Goal: Information Seeking & Learning: Learn about a topic

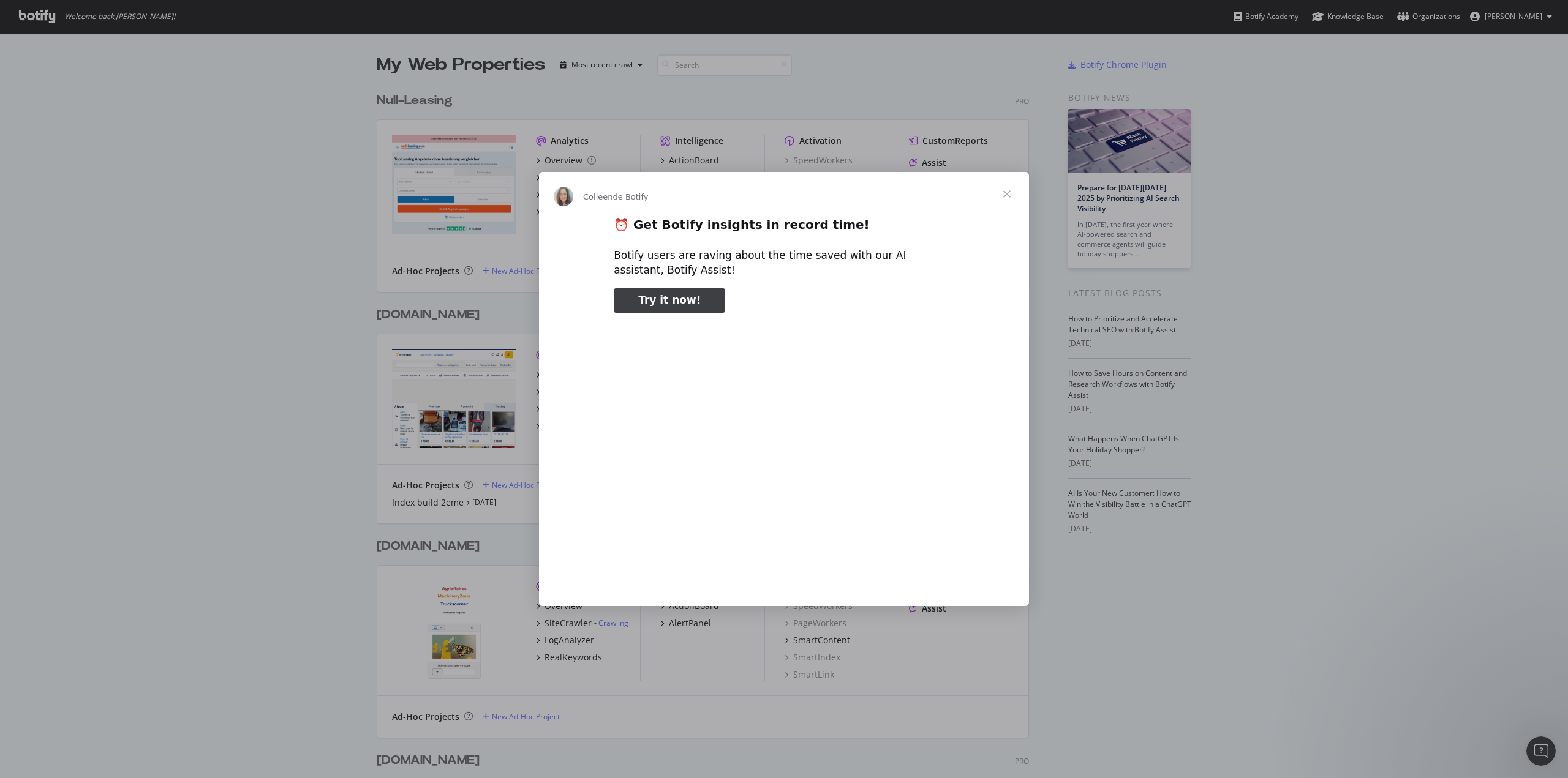
type input "104050"
click at [1010, 191] on span "Fermer" at bounding box center [1007, 194] width 44 height 44
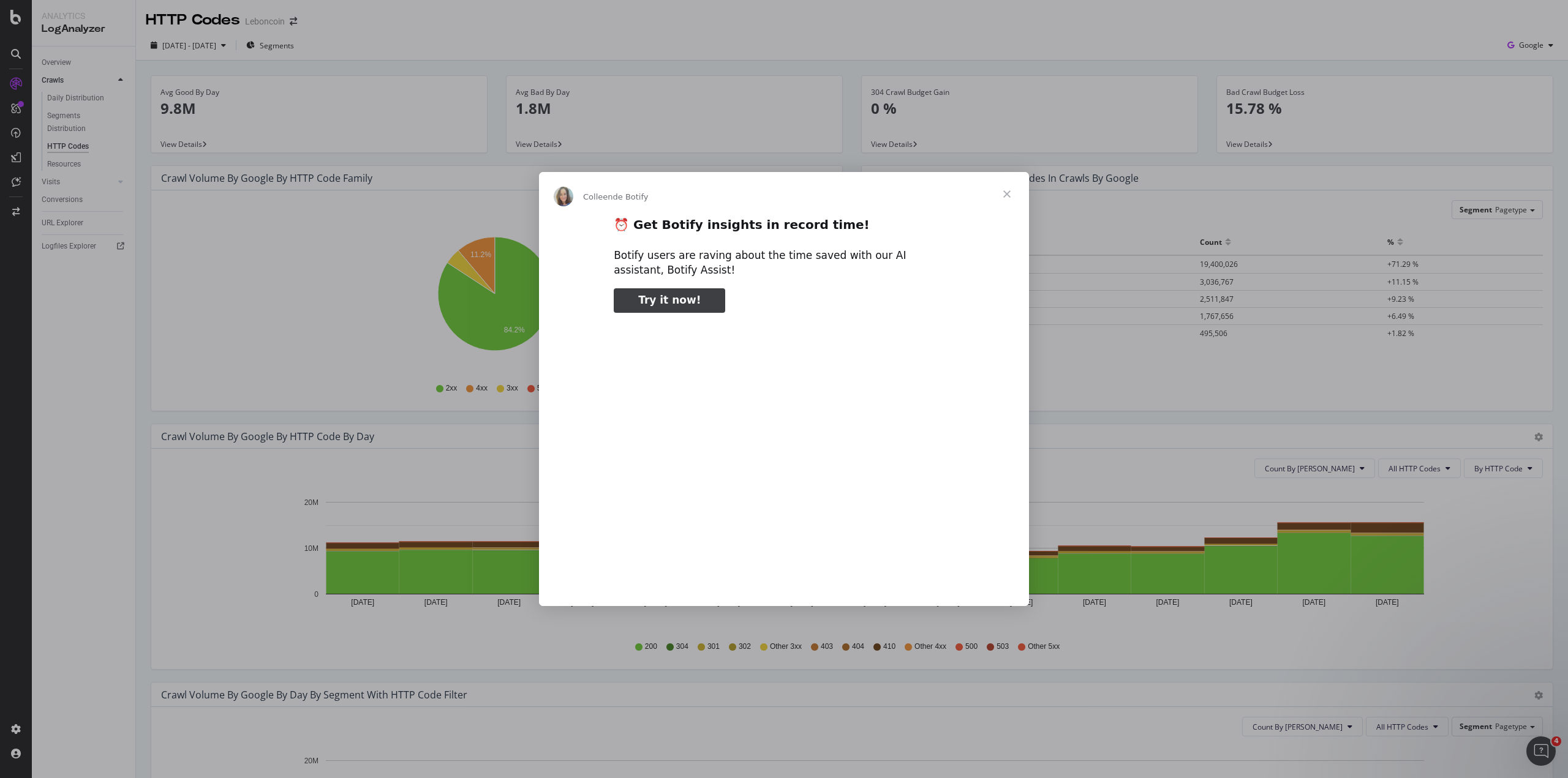
type input "982471"
click at [1006, 192] on span "Fermer" at bounding box center [1007, 194] width 44 height 44
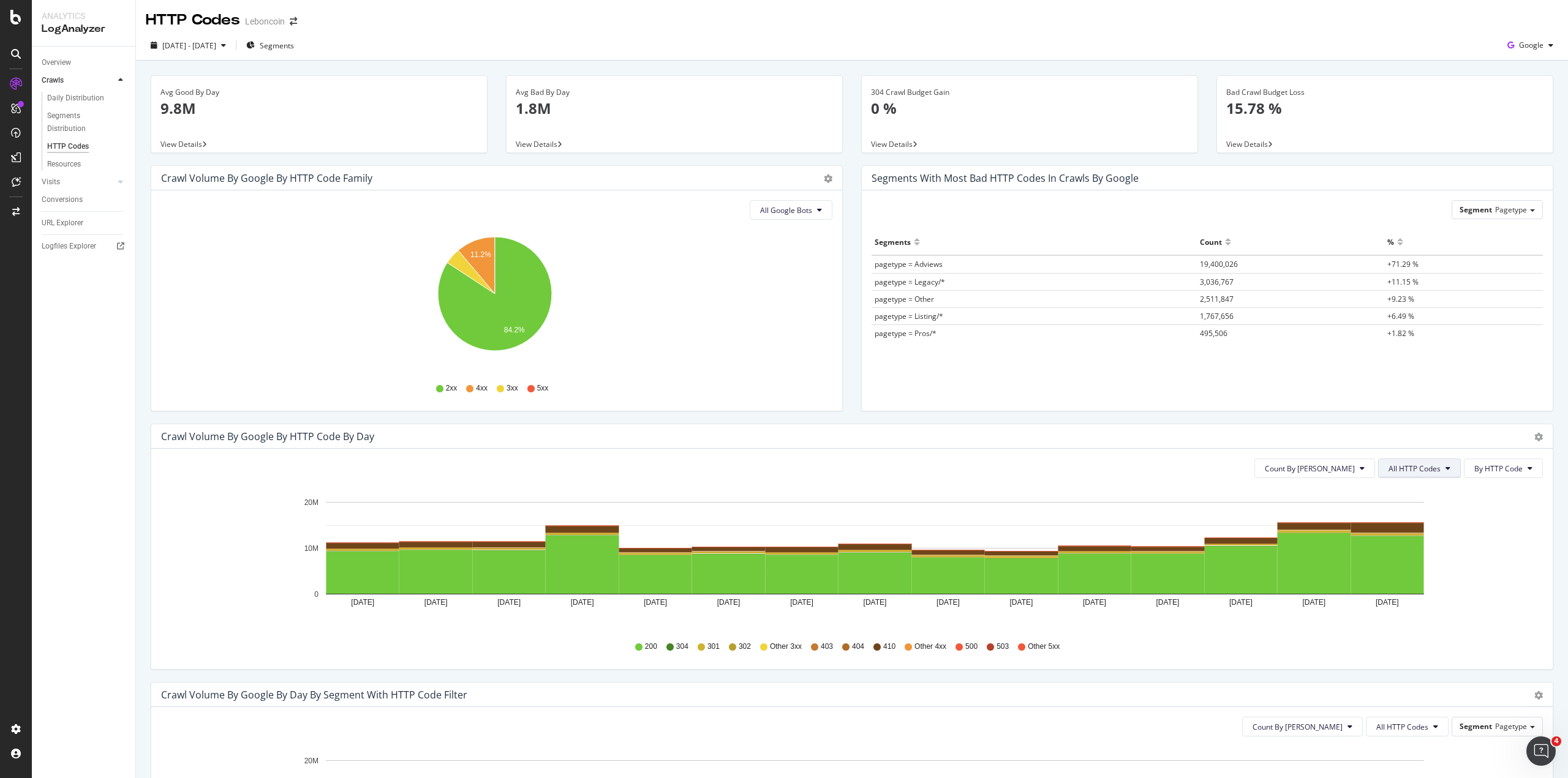
click at [1396, 466] on span "All HTTP Codes" at bounding box center [1414, 468] width 52 height 10
click at [1417, 583] on span "4xx family" at bounding box center [1412, 583] width 62 height 11
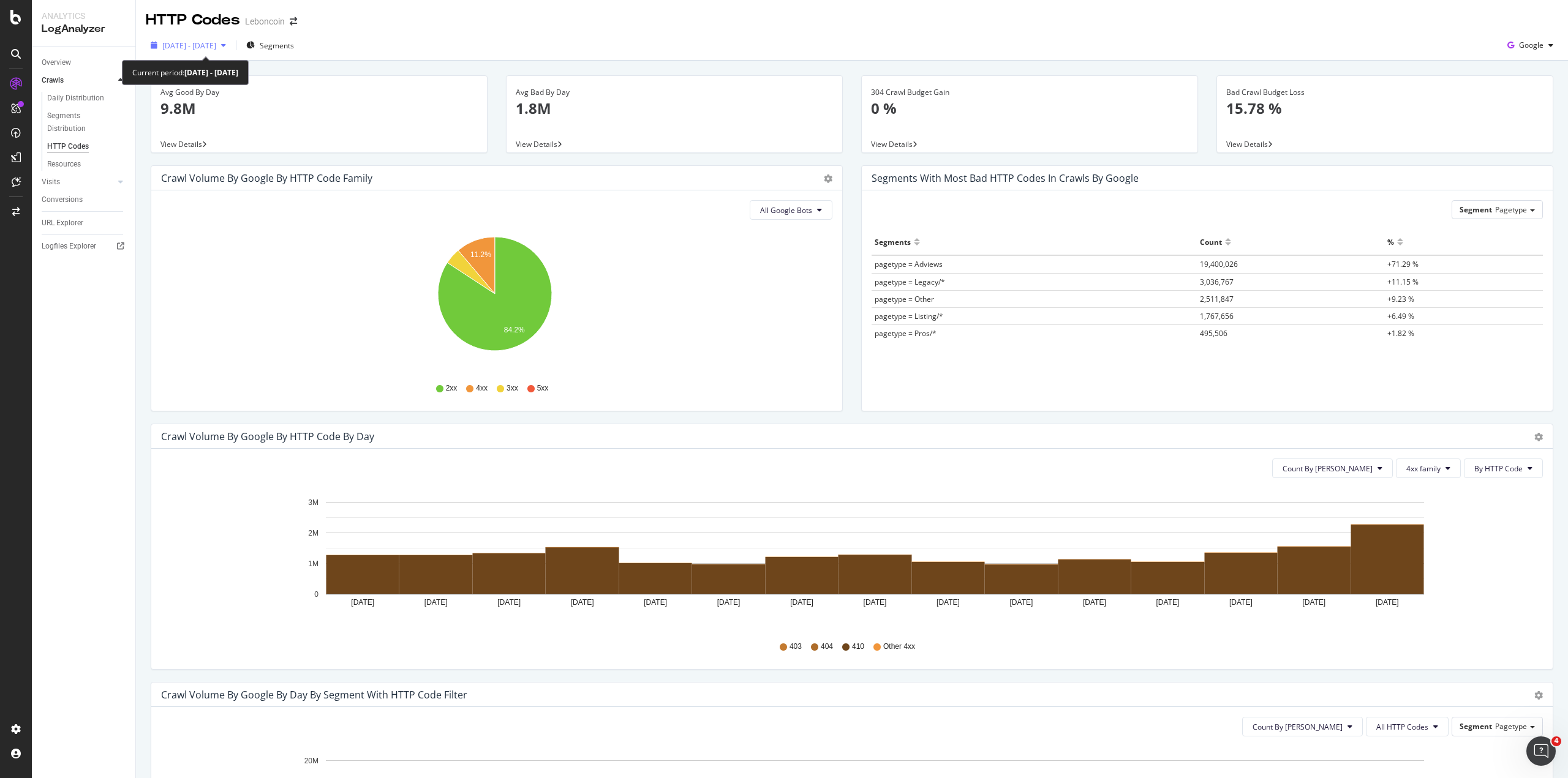
click at [205, 43] on span "2025 Sep. 11th - Sep. 25th" at bounding box center [189, 45] width 54 height 10
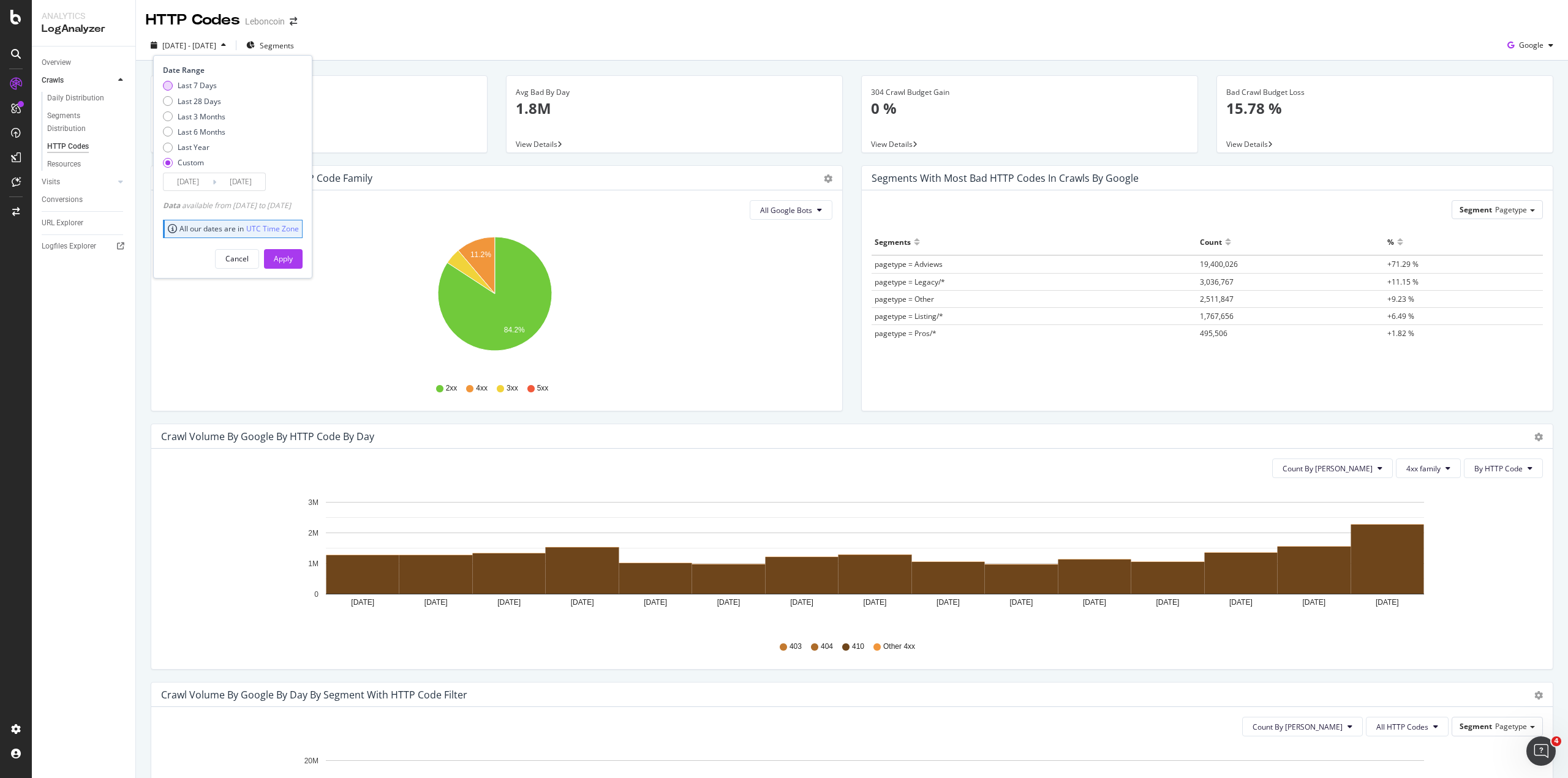
click at [174, 84] on div "Last 7 Days" at bounding box center [194, 85] width 63 height 10
type input "2025/09/22"
type input "2025/09/28"
click at [293, 256] on div "Apply" at bounding box center [283, 258] width 19 height 10
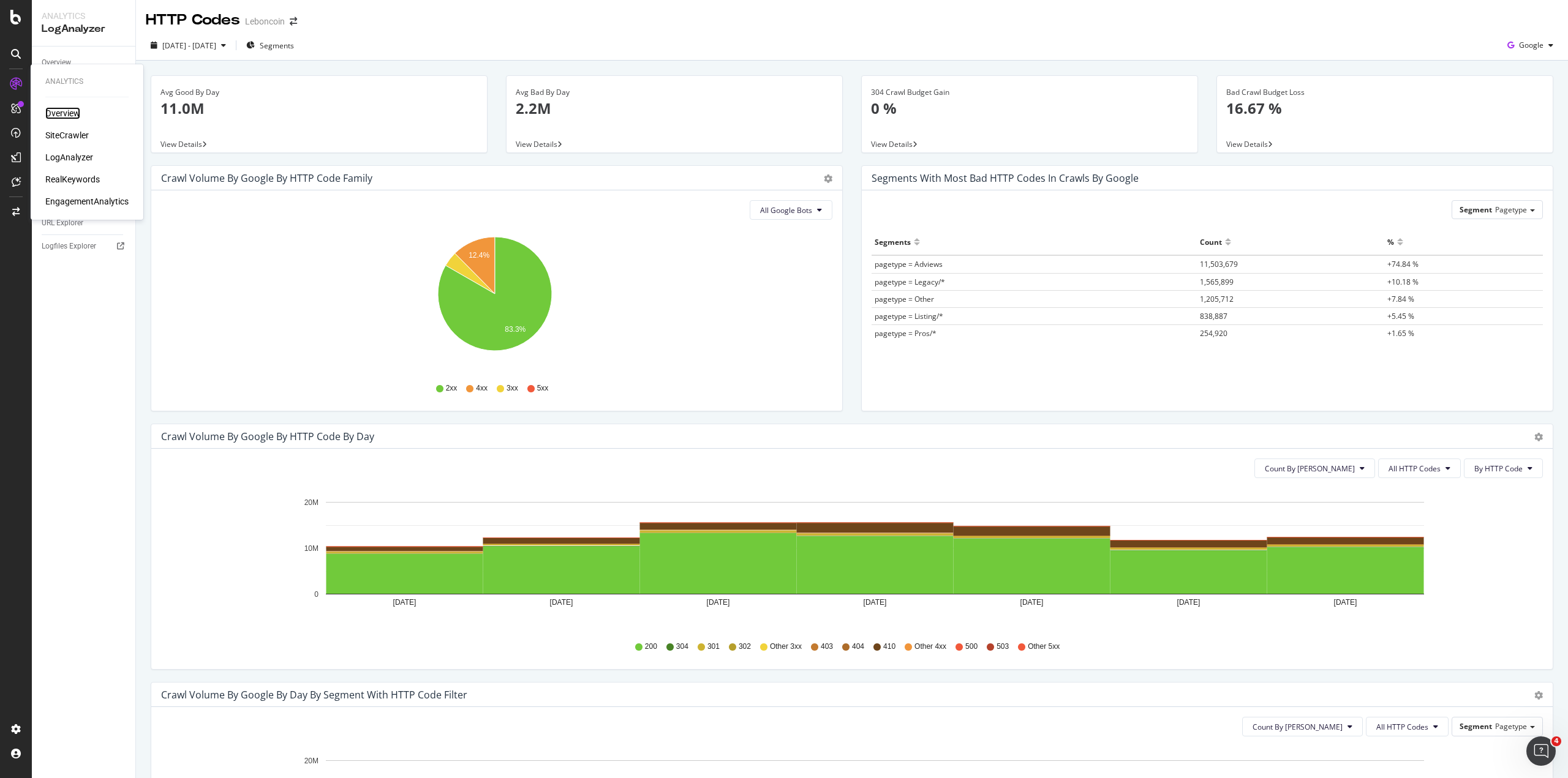
click at [58, 110] on div "Overview" at bounding box center [63, 113] width 35 height 13
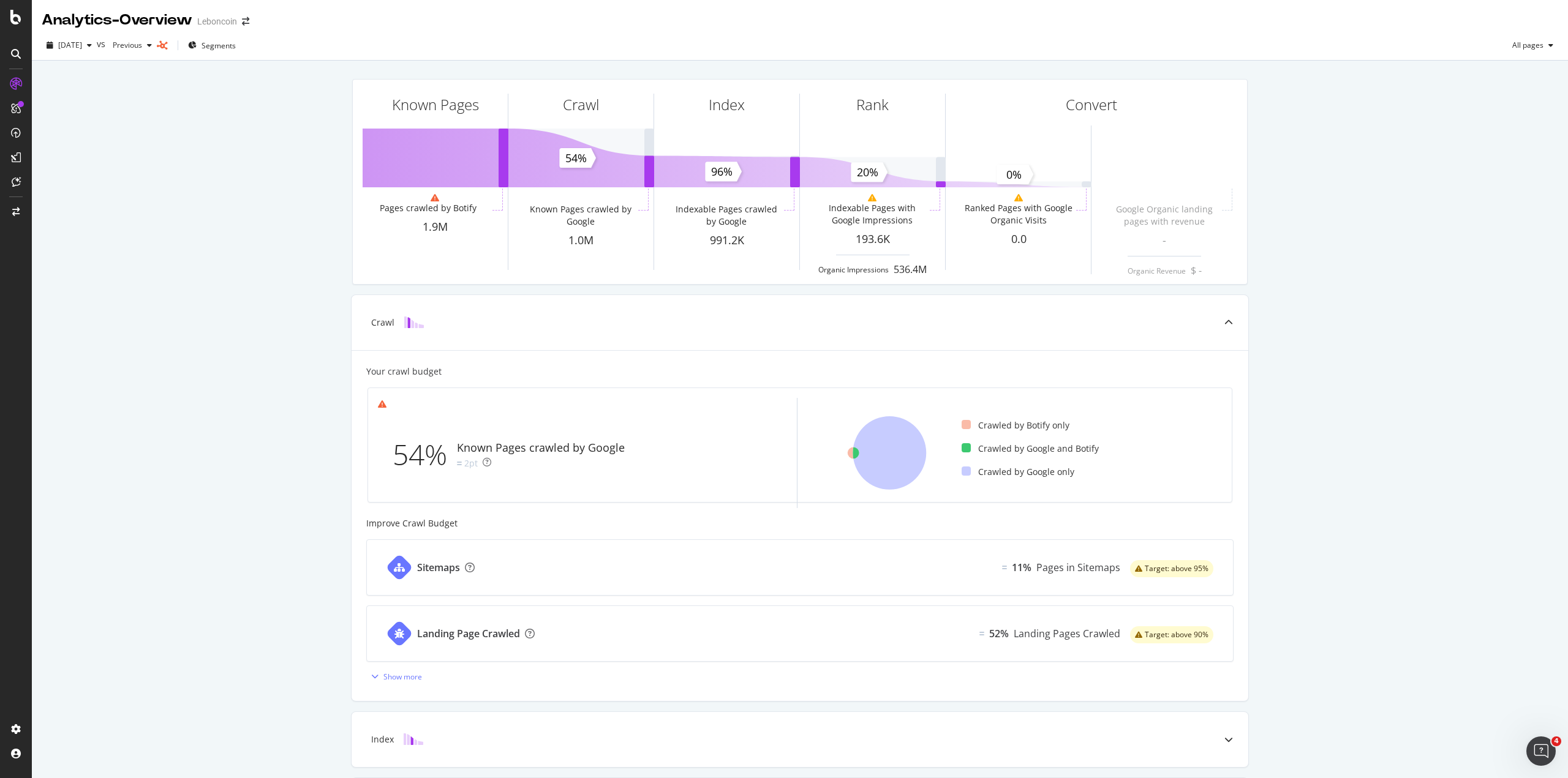
click at [238, 302] on div "Known Pages Pages crawled by Botify 1.9M Crawl Known Pages crawled by Google 1.…" at bounding box center [800, 506] width 1536 height 892
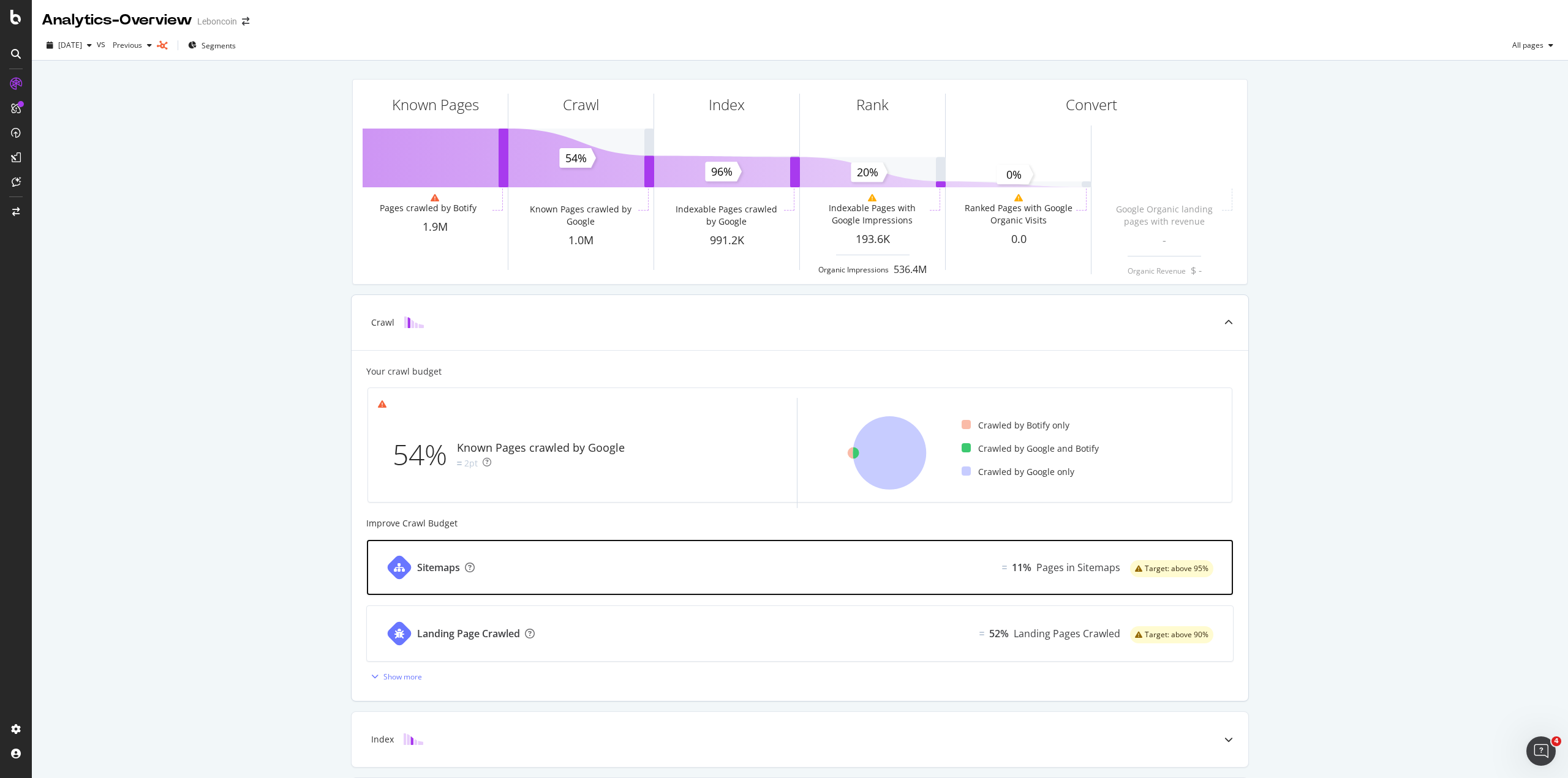
click at [442, 566] on div "Sitemaps" at bounding box center [438, 568] width 43 height 14
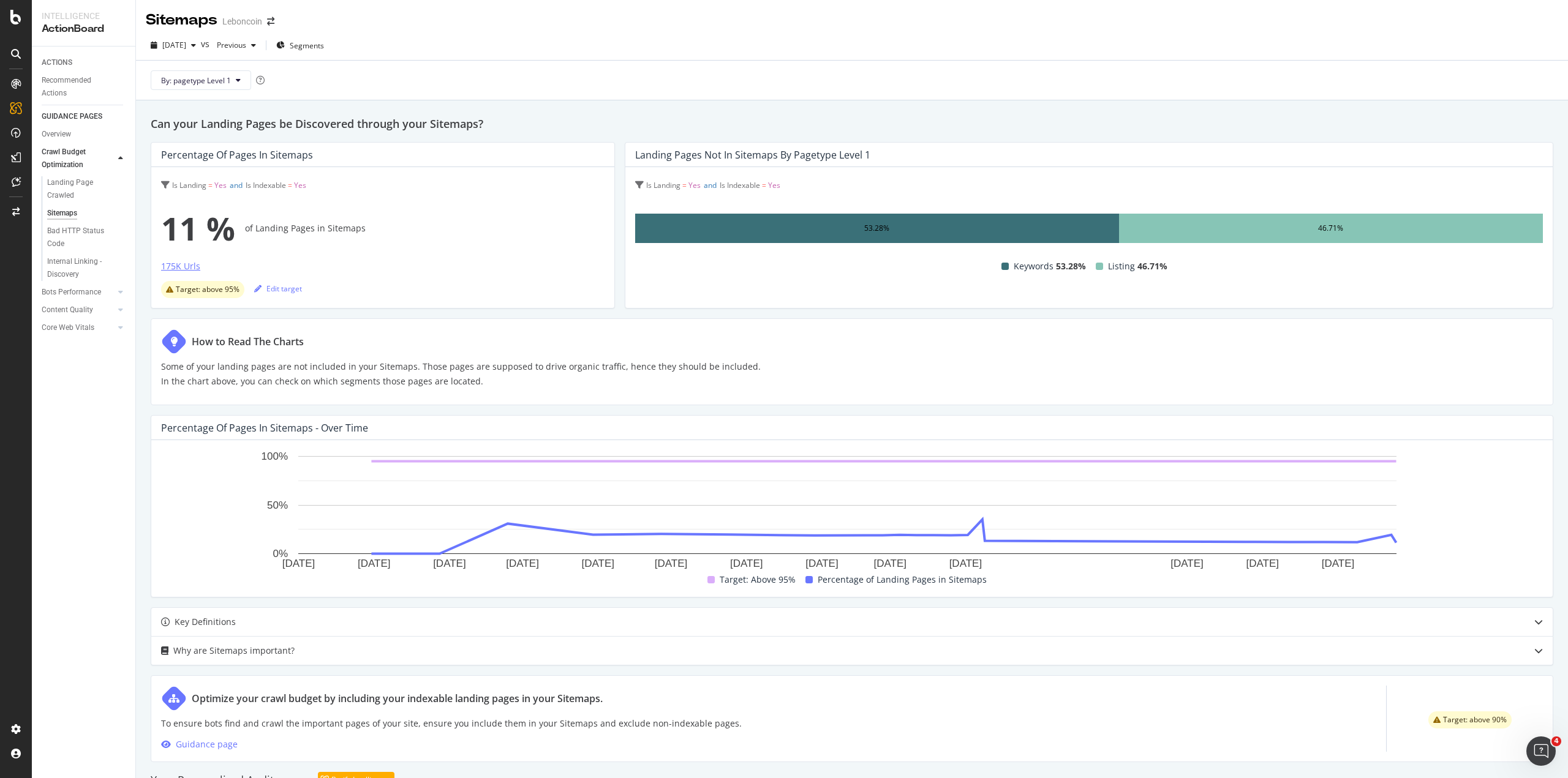
click at [180, 268] on div "175K Urls" at bounding box center [181, 266] width 39 height 13
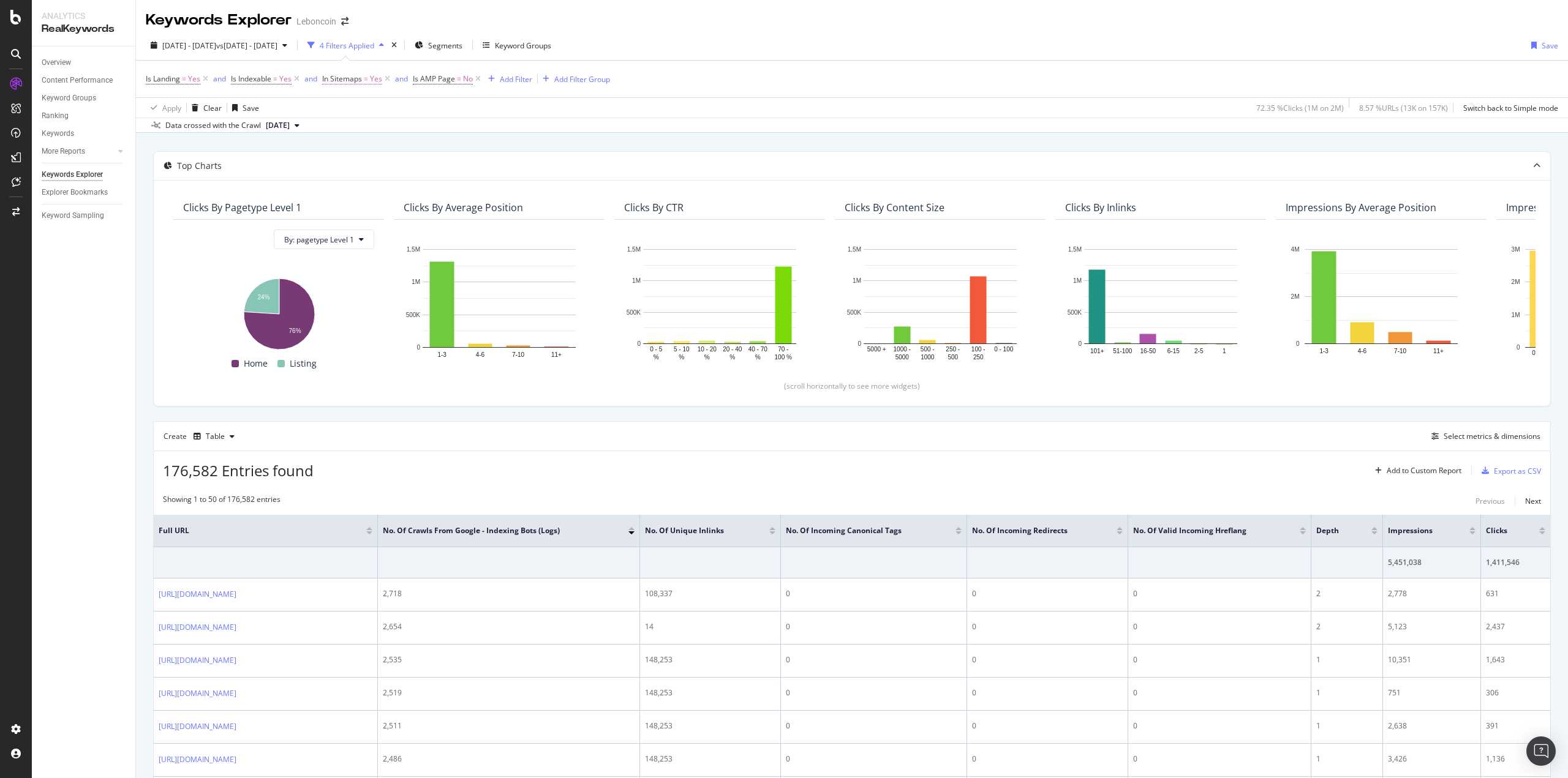
click at [352, 76] on span "In Sitemaps" at bounding box center [342, 79] width 40 height 10
click at [345, 104] on div "Yes" at bounding box center [400, 108] width 135 height 20
click at [355, 146] on div "No" at bounding box center [401, 148] width 131 height 16
click at [458, 133] on div "Apply" at bounding box center [459, 133] width 19 height 10
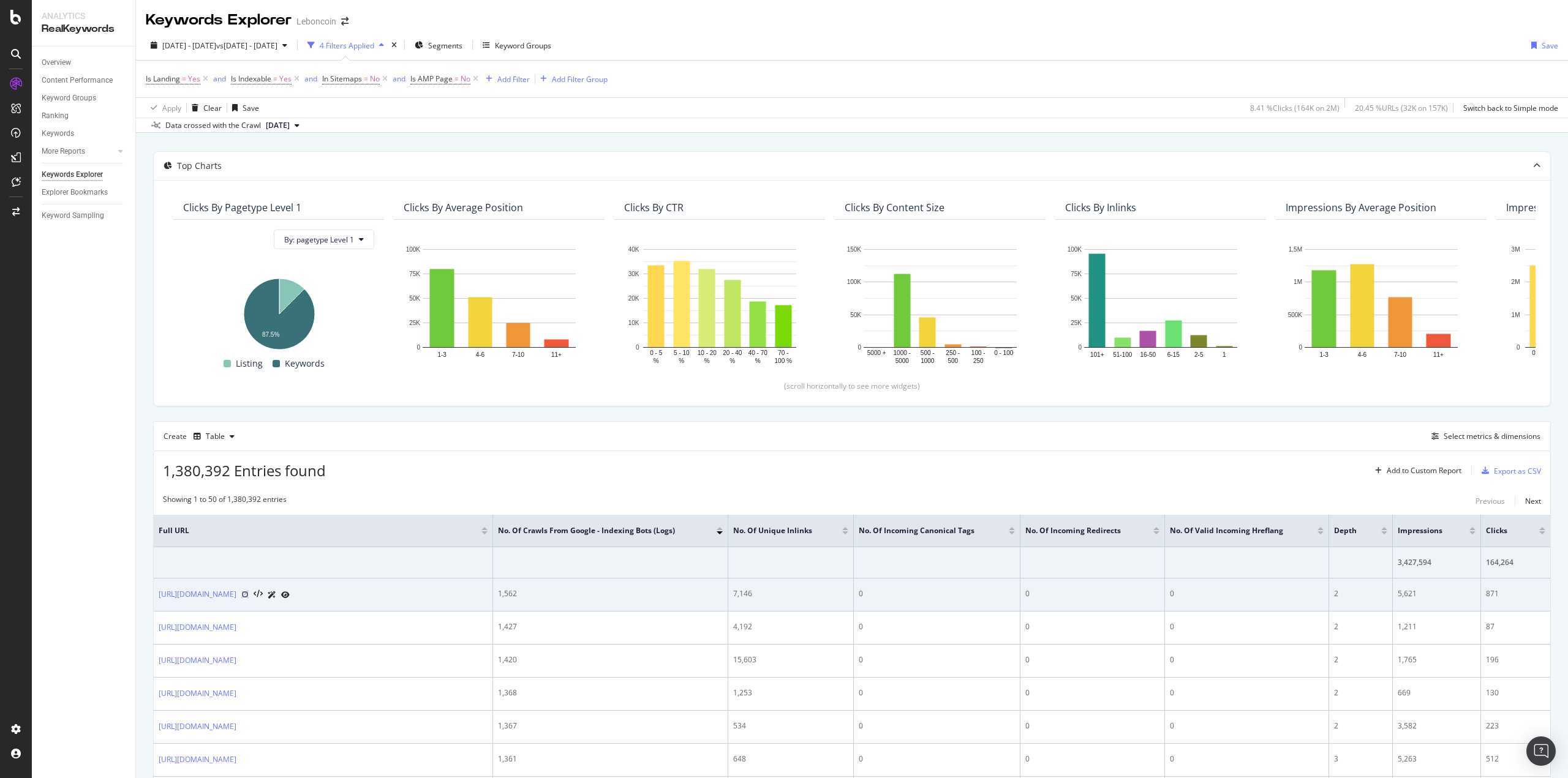
click at [249, 597] on icon at bounding box center [244, 594] width 7 height 7
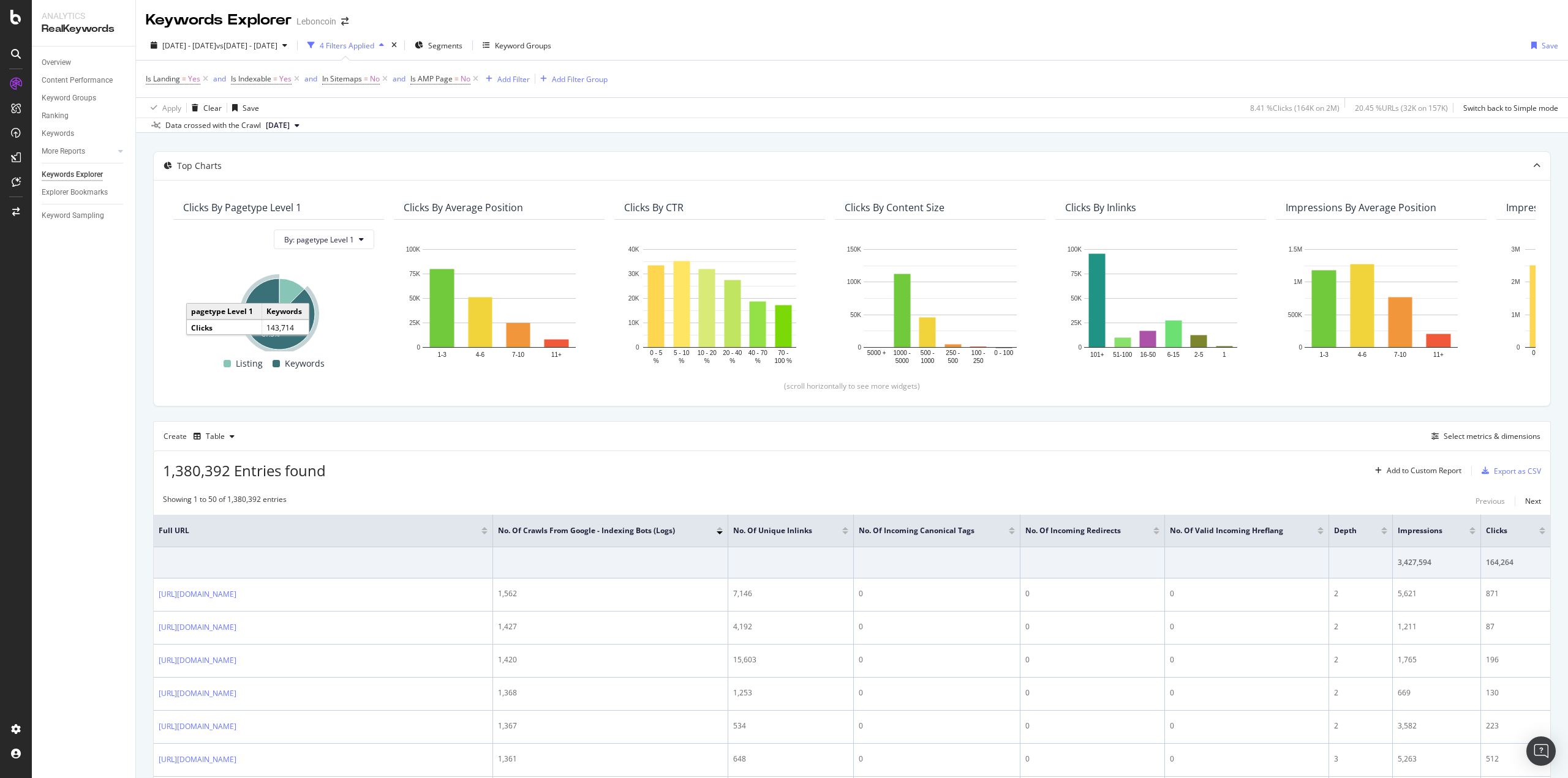
click at [440, 461] on div "1,380,392 Entries found Add to Custom Report Export as CSV" at bounding box center [852, 466] width 1396 height 30
click at [394, 444] on div "Create Table Select metrics & dimensions" at bounding box center [852, 436] width 1398 height 29
click at [283, 342] on icon "A chart." at bounding box center [279, 314] width 71 height 71
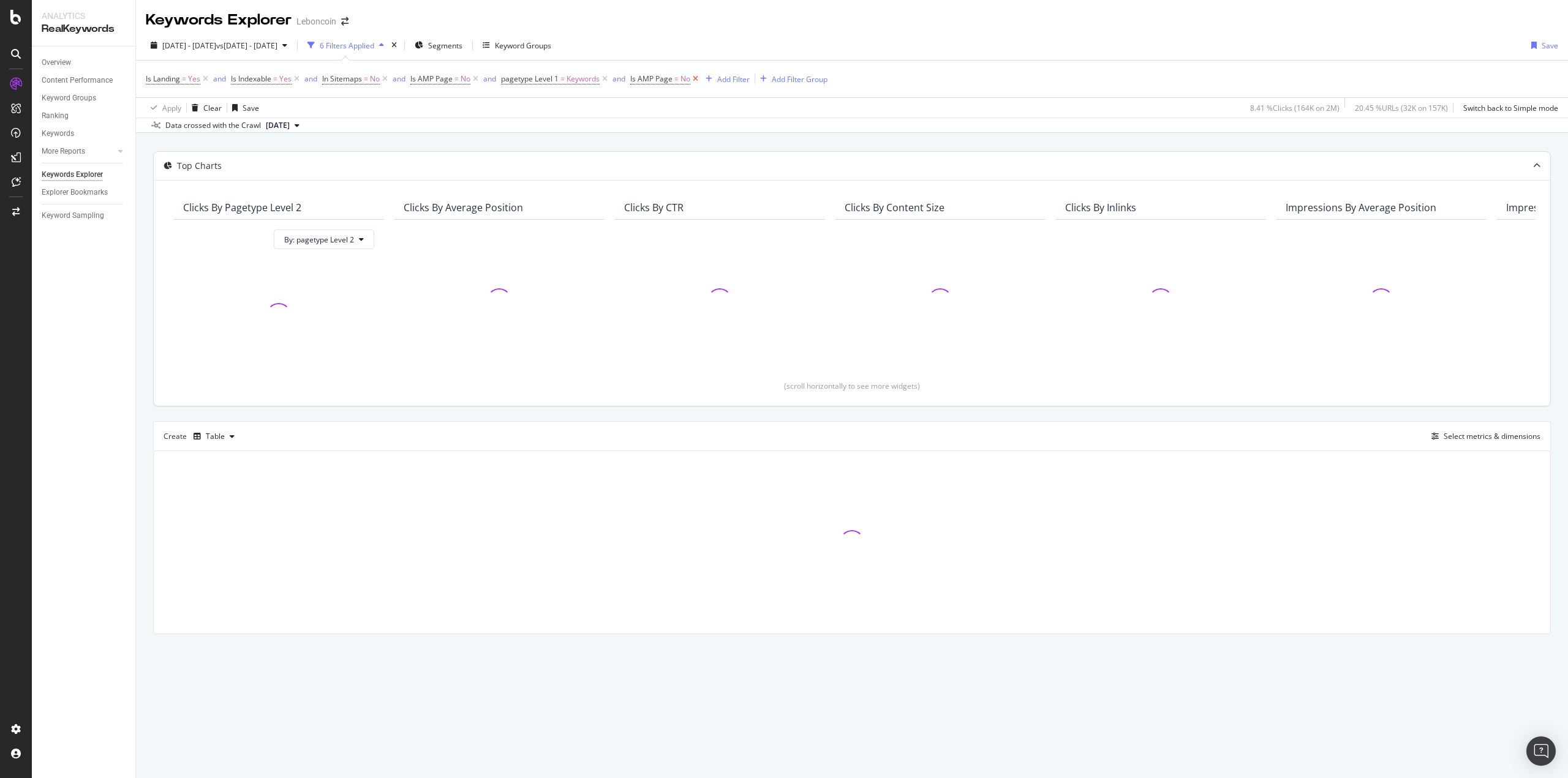
click at [700, 76] on icon at bounding box center [695, 79] width 10 height 13
click at [477, 76] on icon at bounding box center [475, 79] width 10 height 13
click at [115, 341] on div "Overview Content Performance Keyword Groups Ranking Keywords More Reports Count…" at bounding box center [84, 412] width 104 height 732
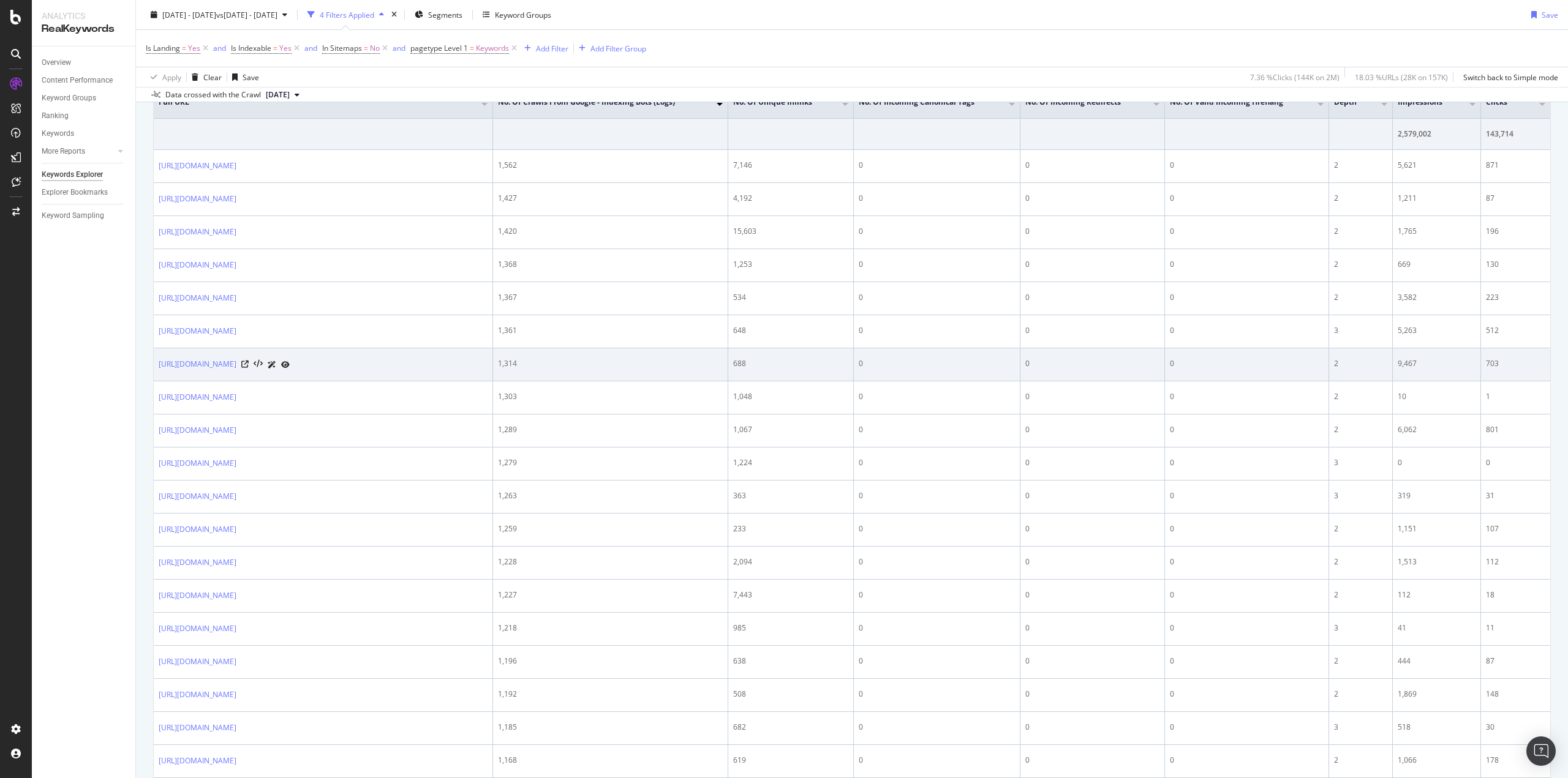
scroll to position [306, 0]
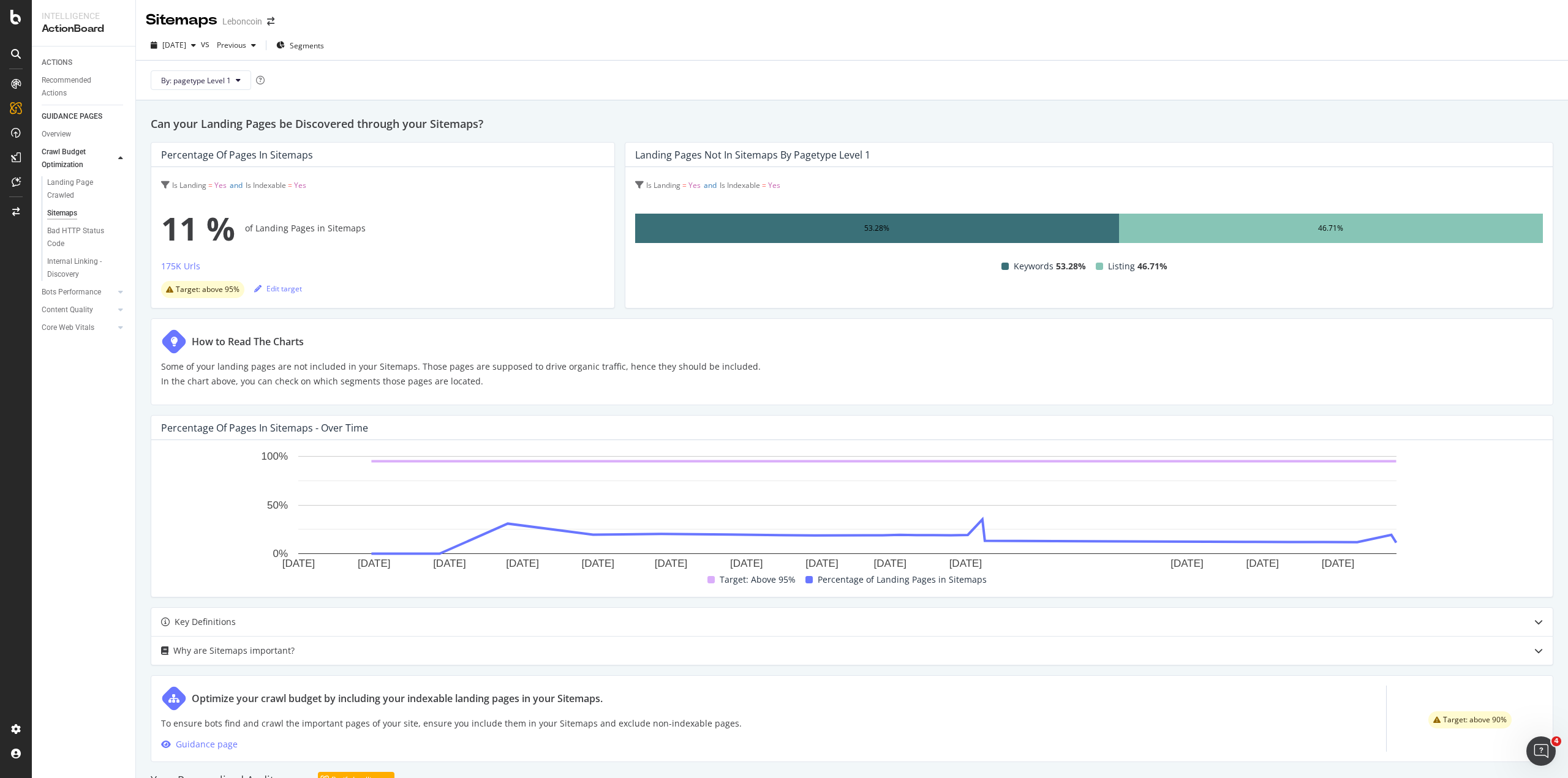
click at [16, 49] on div at bounding box center [16, 53] width 20 height 20
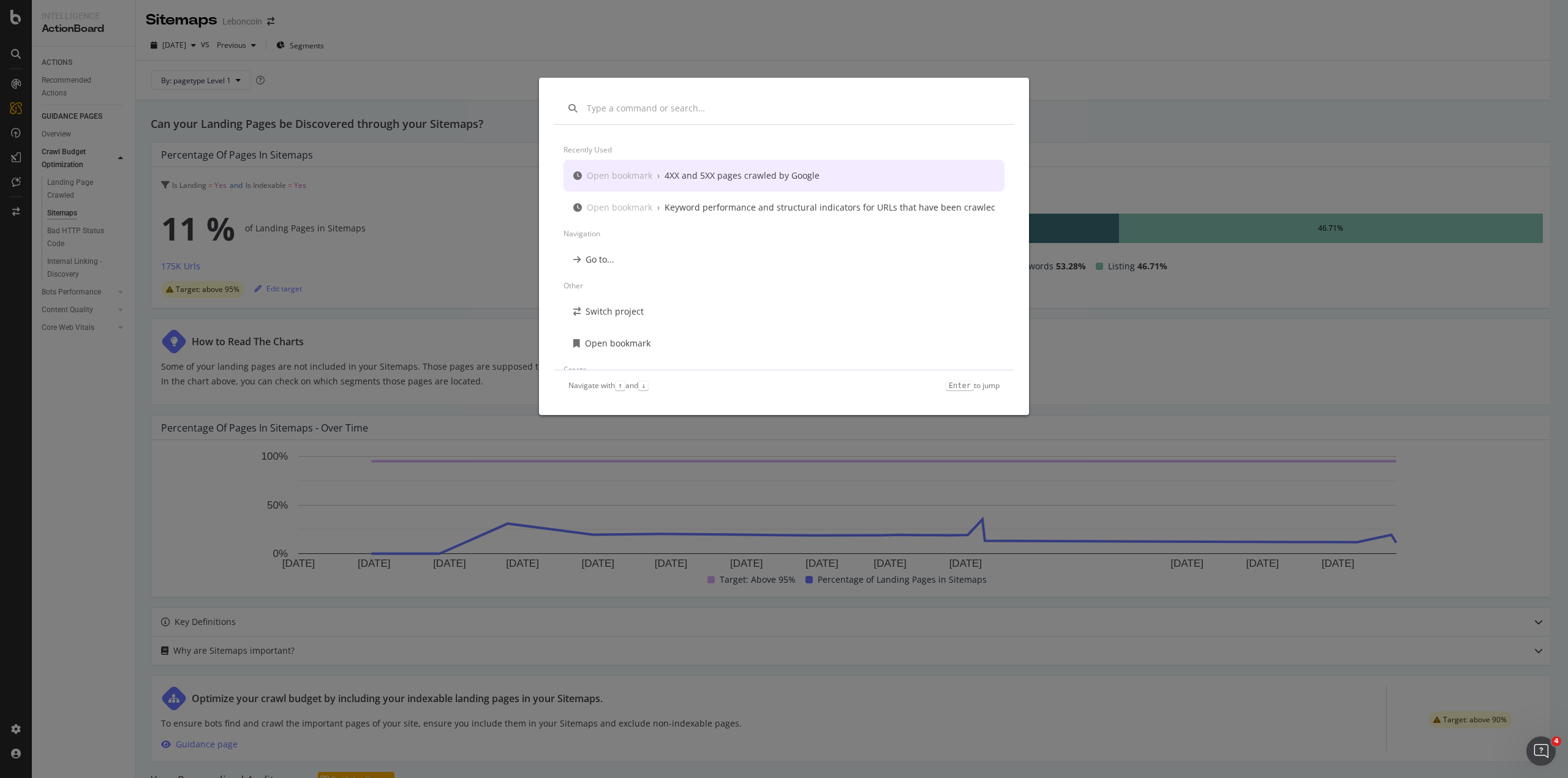
click at [38, 36] on div "Recently used Open bookmark › 4XX and 5XX pages crawled by Google Open bookmark…" at bounding box center [784, 389] width 1568 height 778
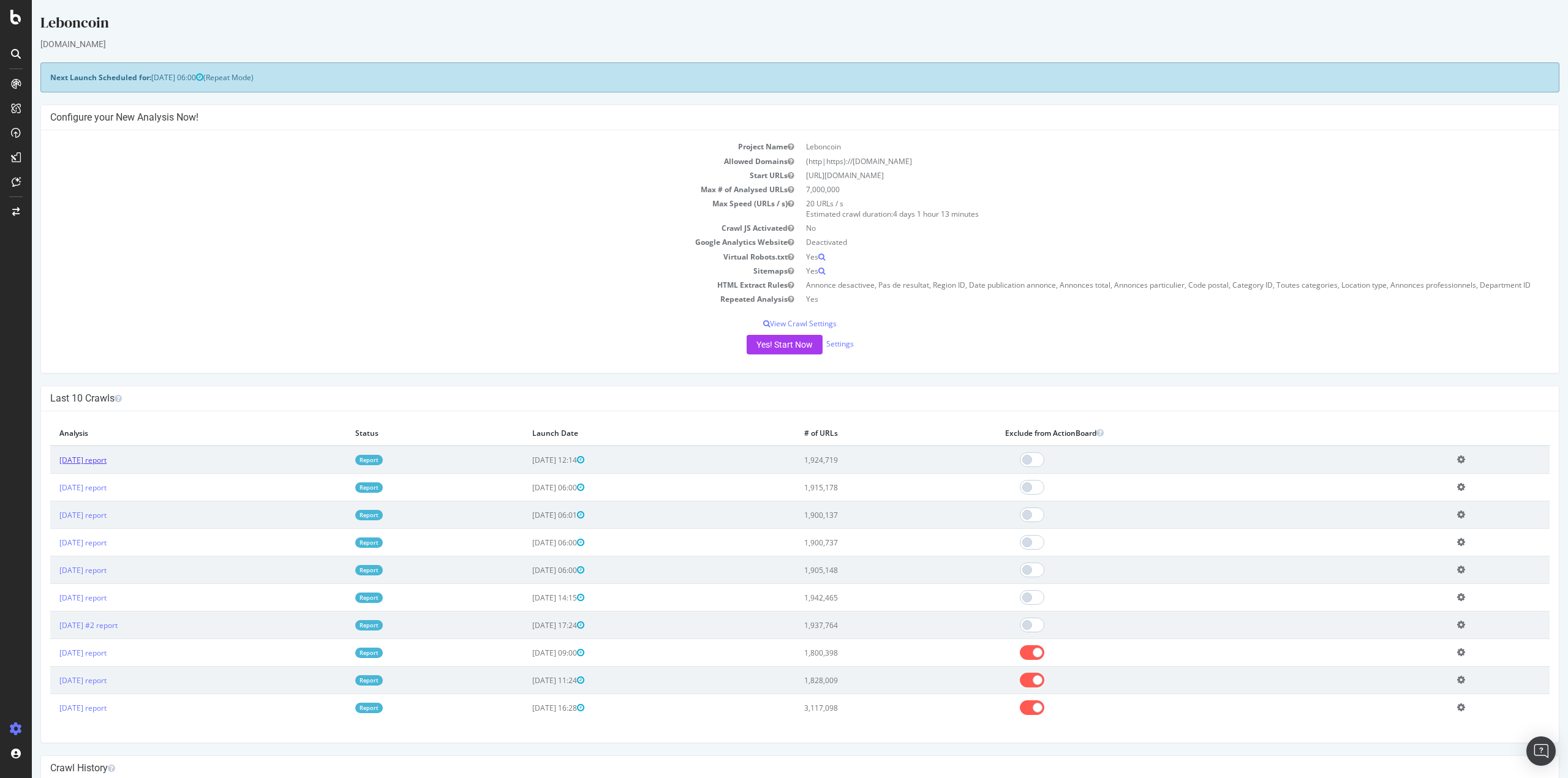
click at [79, 462] on link "[DATE] report" at bounding box center [83, 460] width 47 height 10
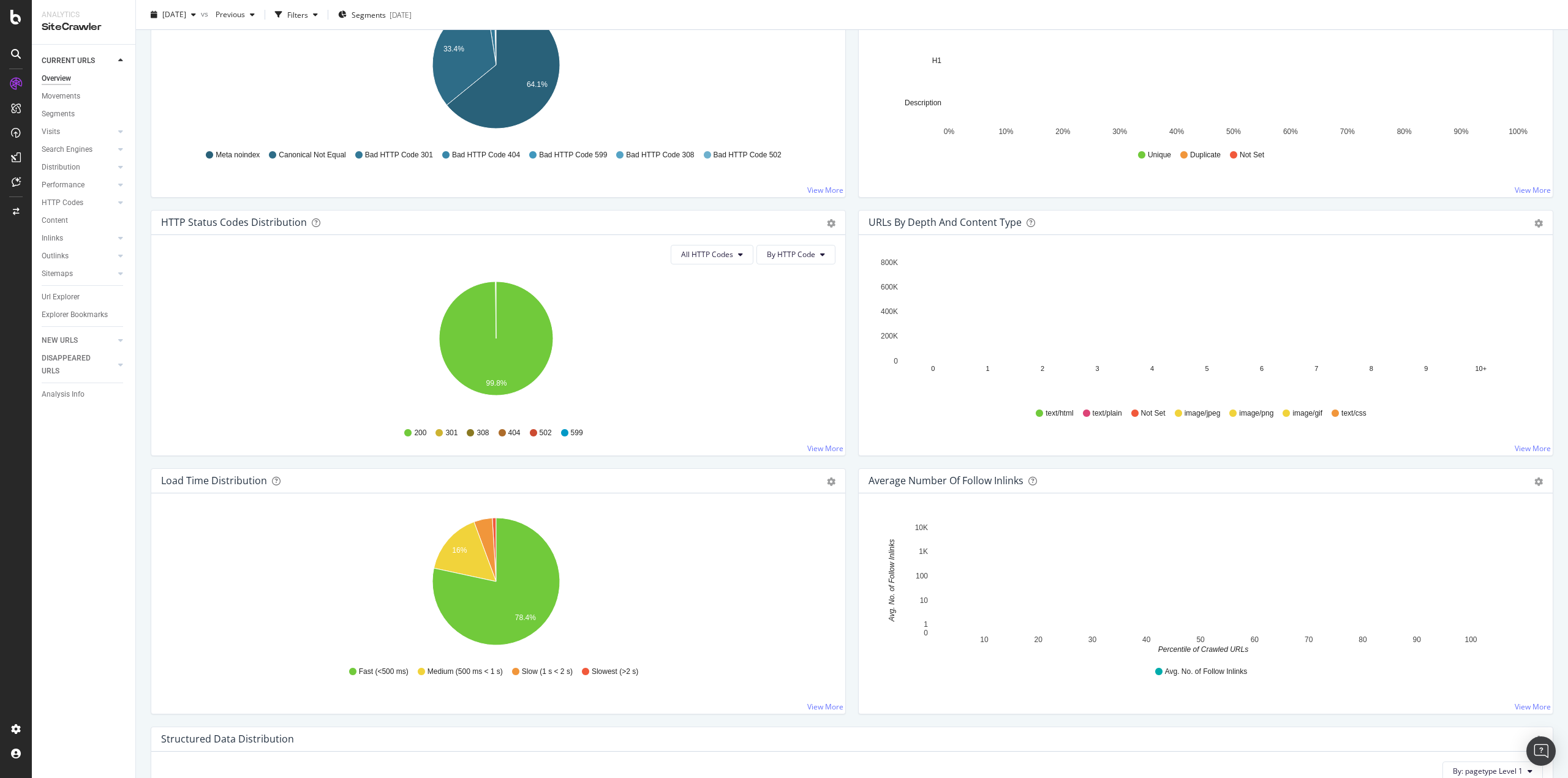
scroll to position [429, 0]
